Goal: Information Seeking & Learning: Find specific page/section

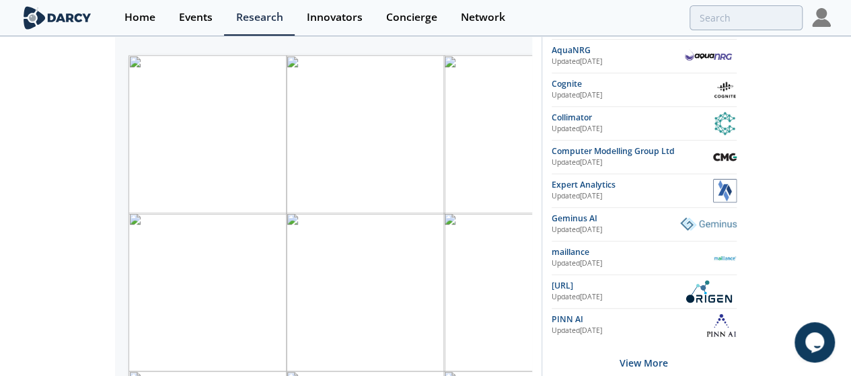
scroll to position [279, 0]
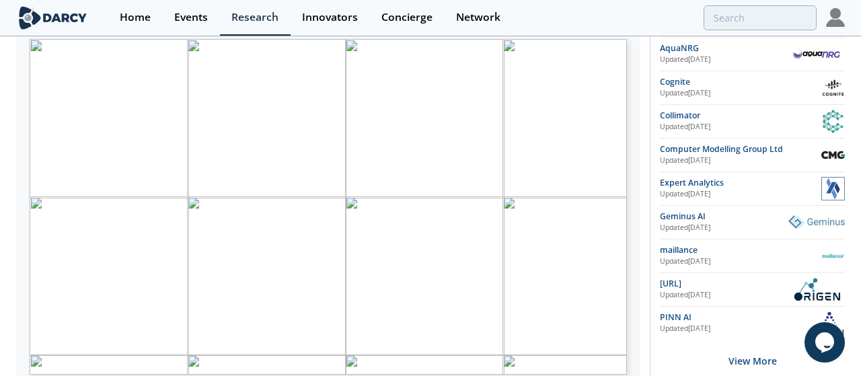
click at [37, 243] on span "Page 1" at bounding box center [431, 342] width 797 height 348
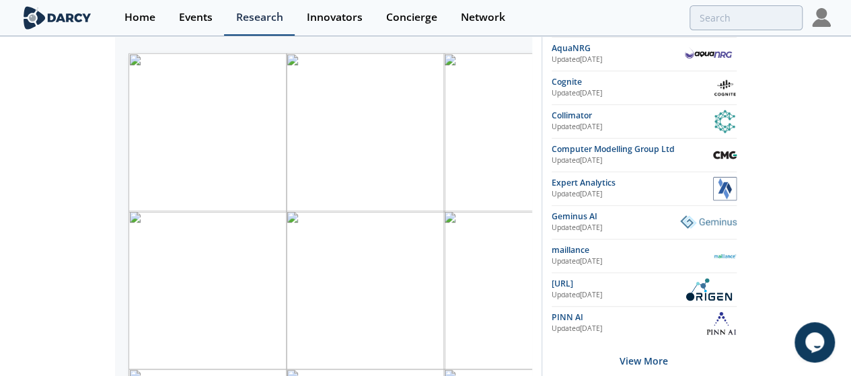
click at [249, 30] on link "Research" at bounding box center [259, 18] width 71 height 36
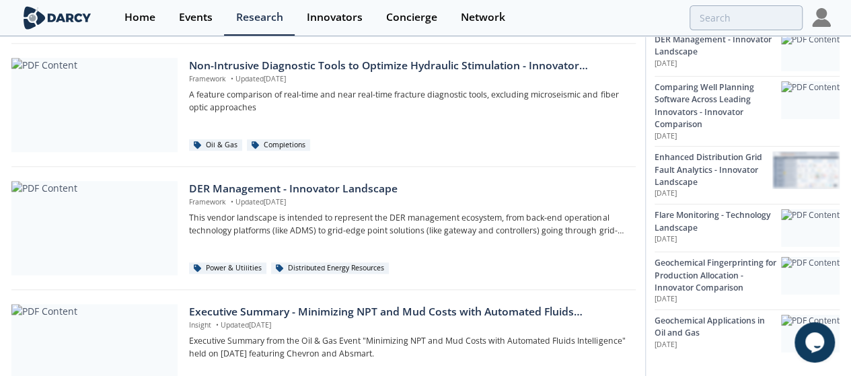
scroll to position [646, 0]
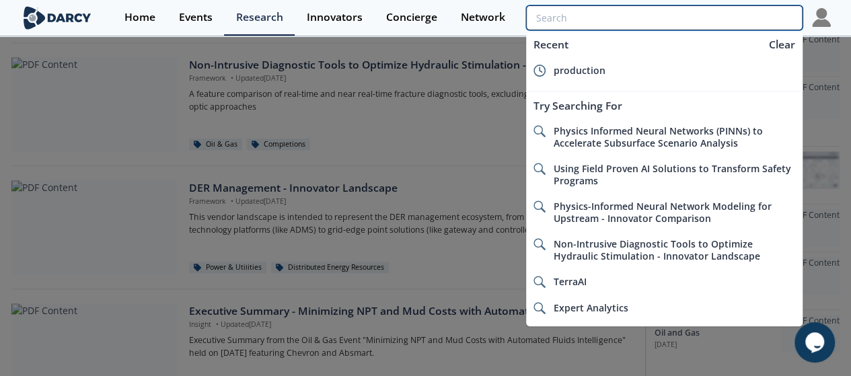
click at [732, 20] on input "search" at bounding box center [664, 17] width 276 height 25
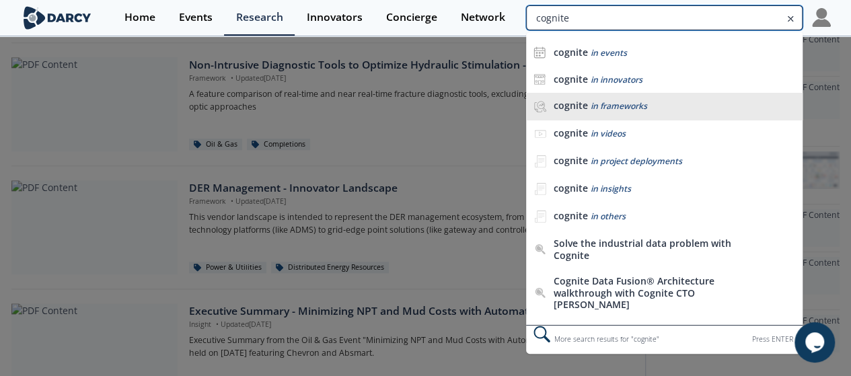
type input "cognite"
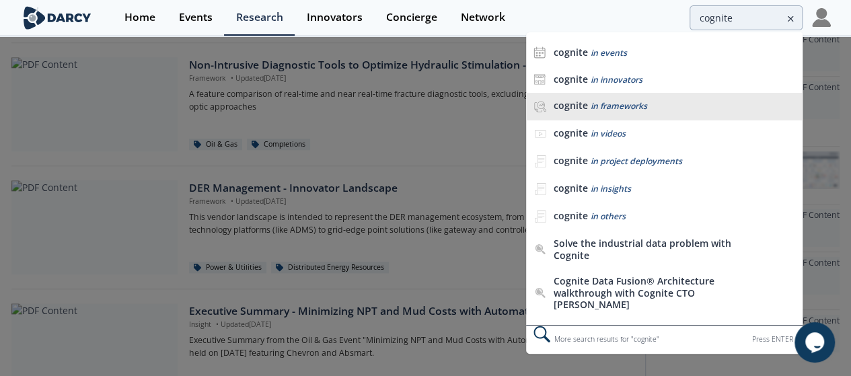
click at [626, 103] on span "in frameworks" at bounding box center [619, 105] width 57 height 11
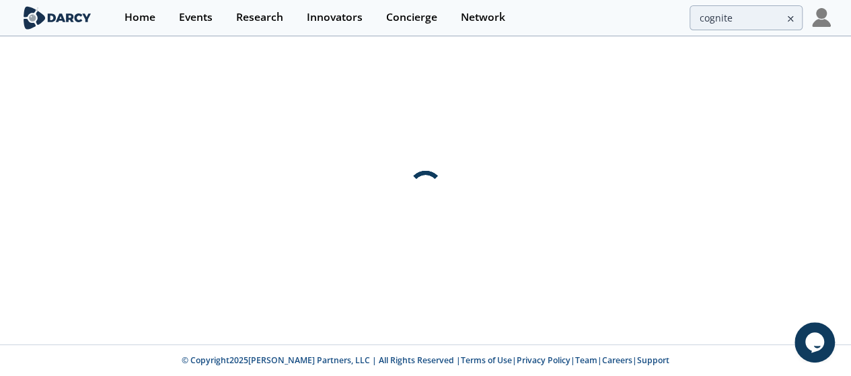
scroll to position [0, 0]
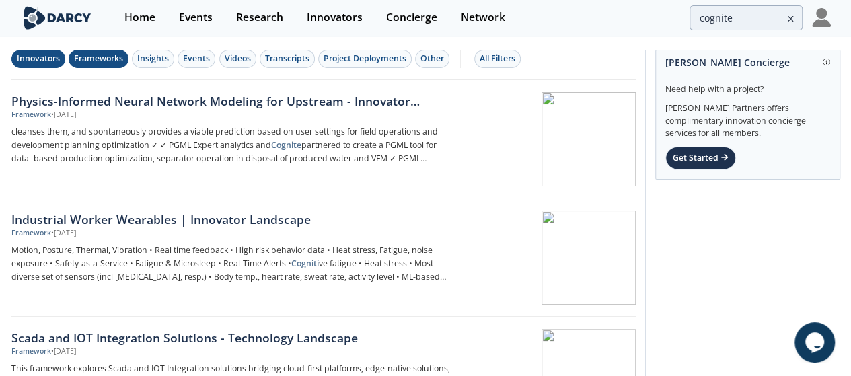
click at [44, 59] on div "Innovators" at bounding box center [38, 58] width 43 height 12
